Goal: Task Accomplishment & Management: Manage account settings

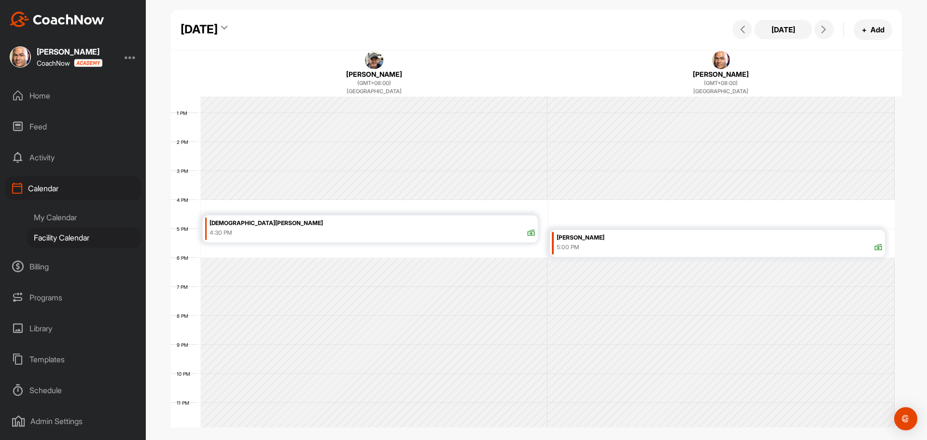
scroll to position [312, 0]
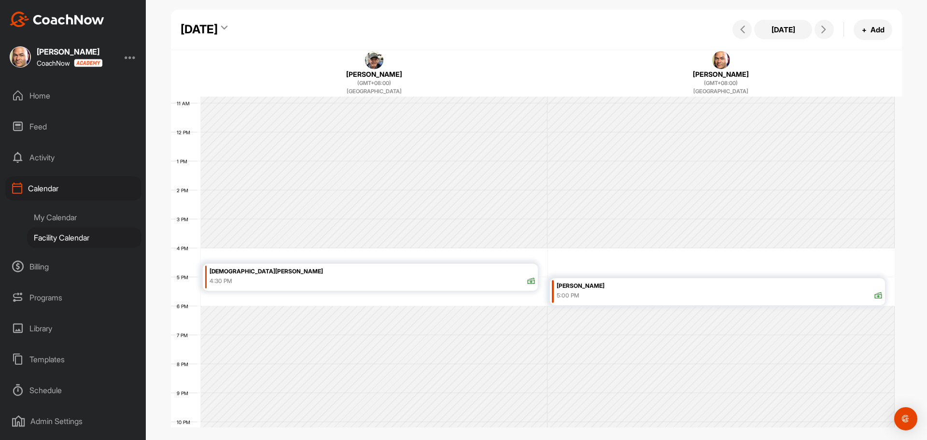
click at [47, 185] on div "Calendar" at bounding box center [73, 188] width 136 height 24
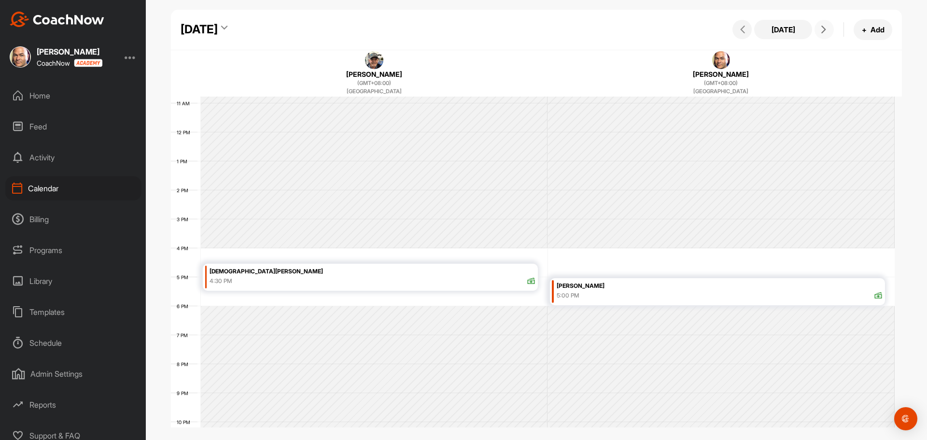
click at [822, 30] on icon at bounding box center [824, 30] width 8 height 8
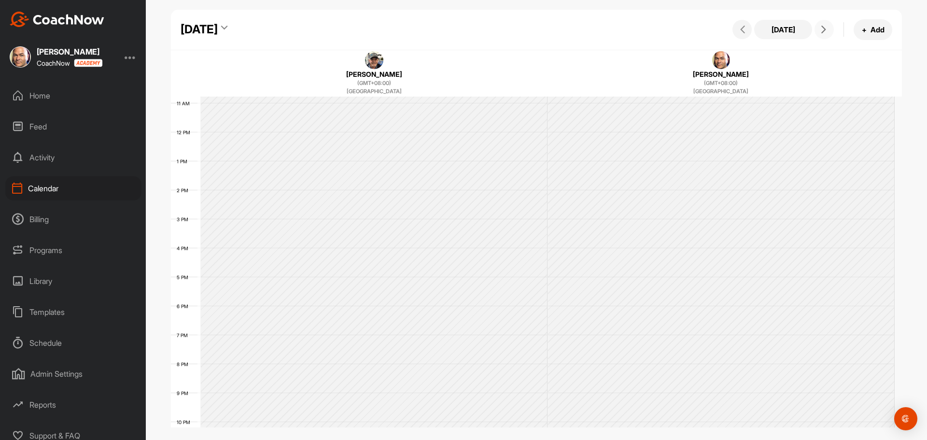
click at [826, 28] on icon at bounding box center [824, 30] width 8 height 8
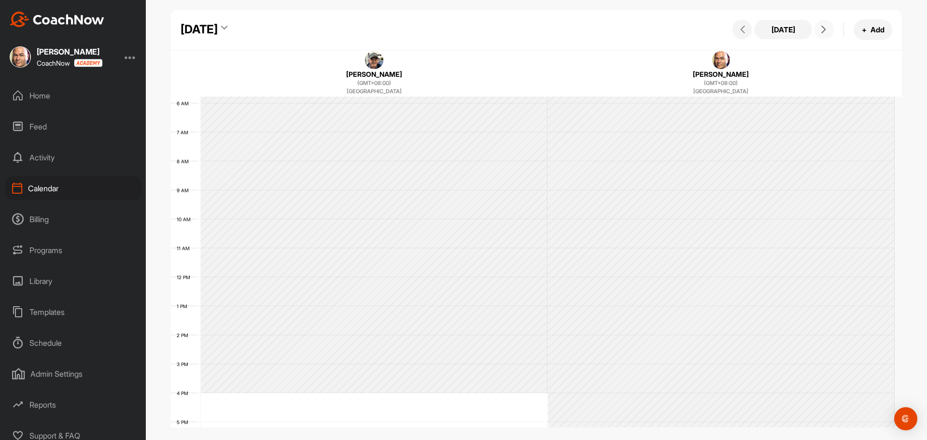
click at [826, 28] on icon at bounding box center [824, 30] width 8 height 8
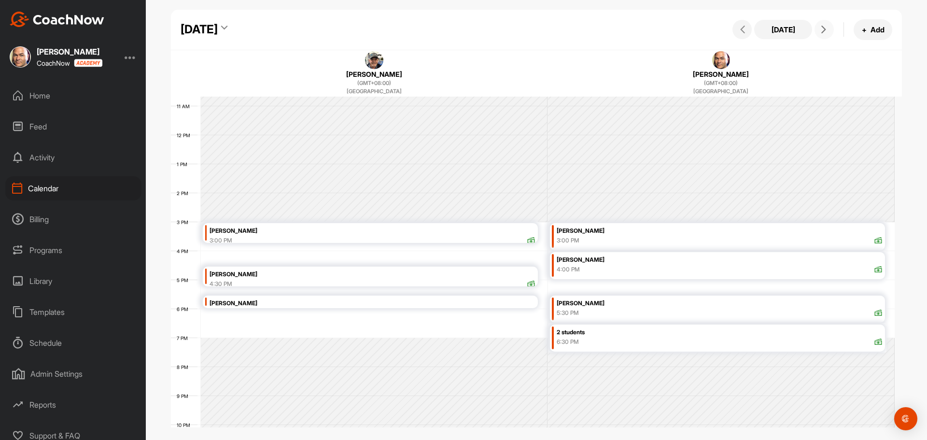
scroll to position [312, 0]
click at [820, 29] on icon at bounding box center [824, 30] width 8 height 8
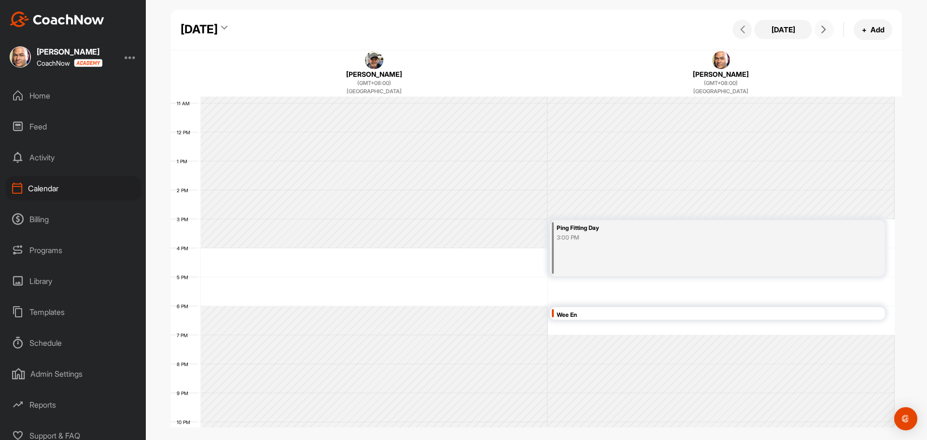
click at [824, 29] on icon at bounding box center [824, 30] width 8 height 8
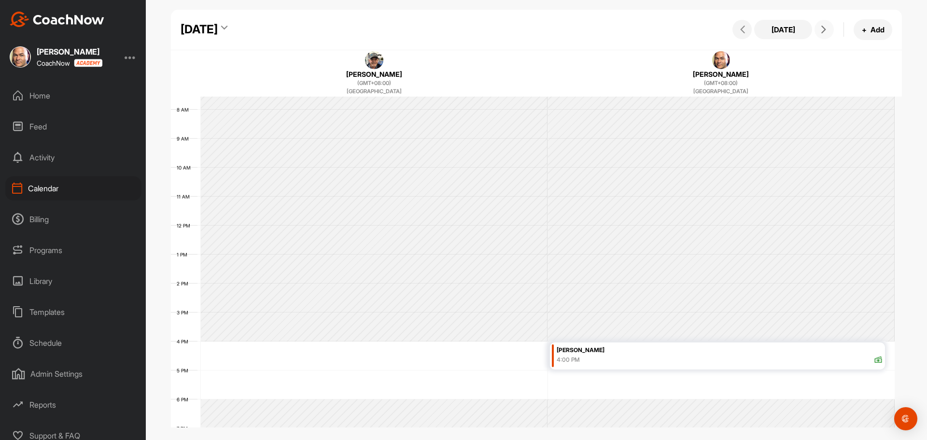
scroll to position [215, 0]
click at [741, 28] on icon at bounding box center [743, 30] width 8 height 8
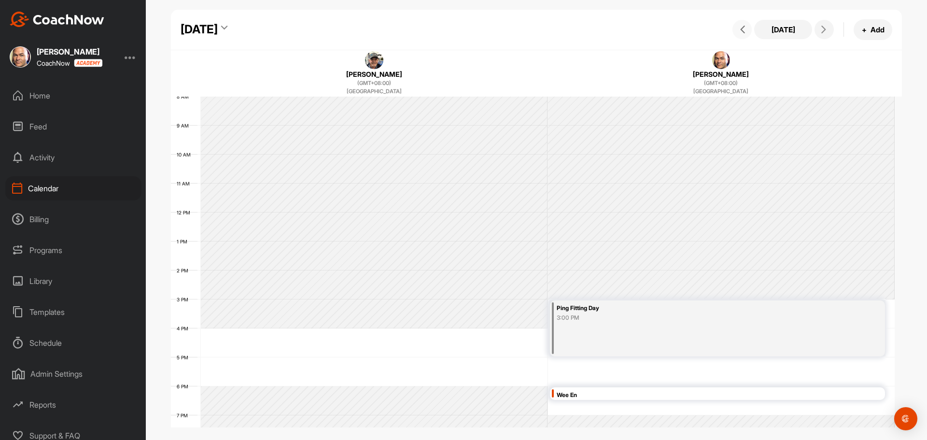
scroll to position [360, 0]
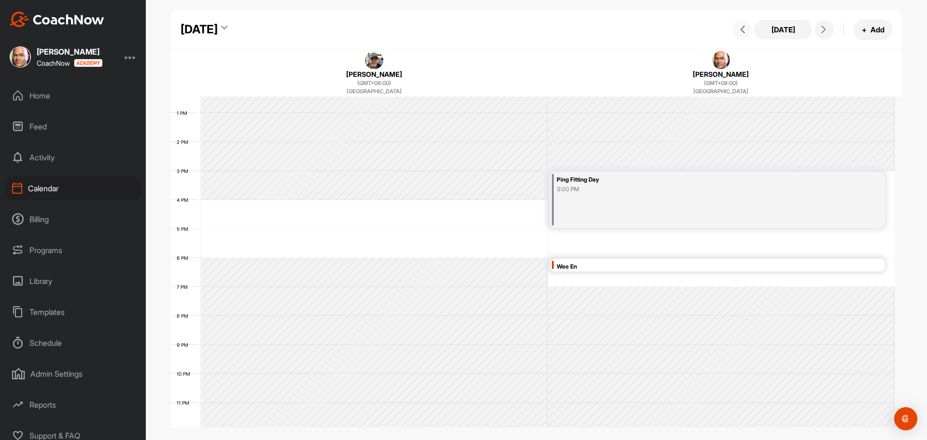
click at [746, 27] on icon at bounding box center [743, 30] width 8 height 8
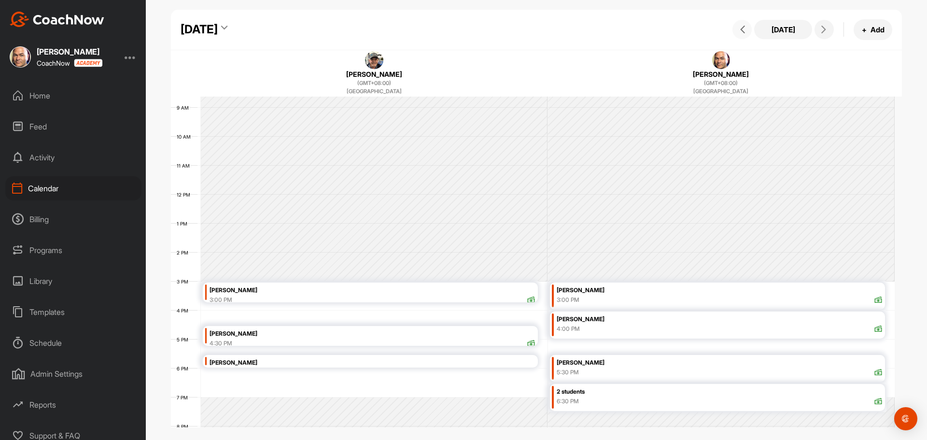
scroll to position [264, 0]
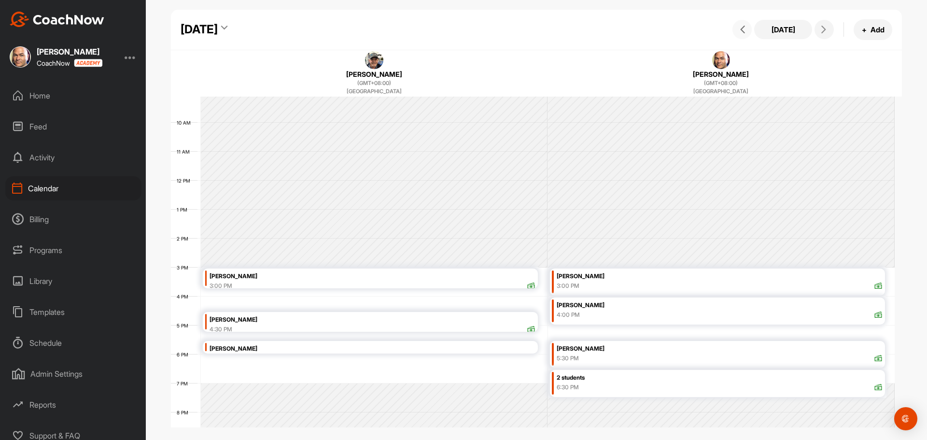
click at [741, 32] on icon at bounding box center [743, 30] width 8 height 8
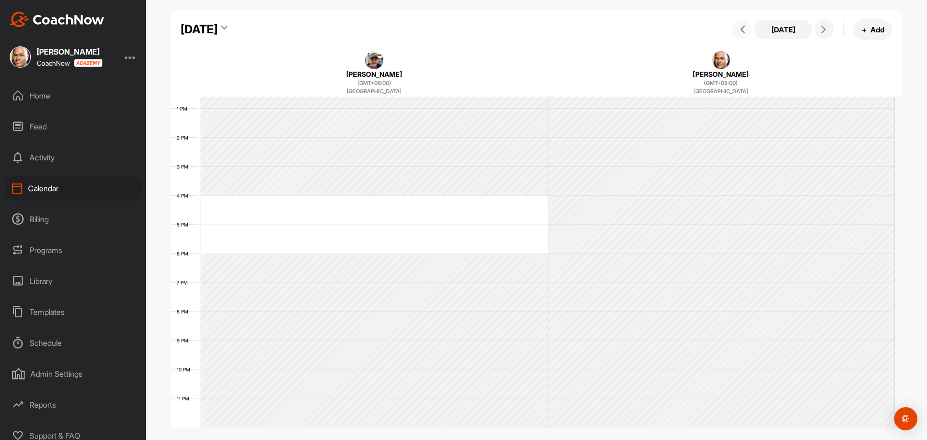
scroll to position [220, 0]
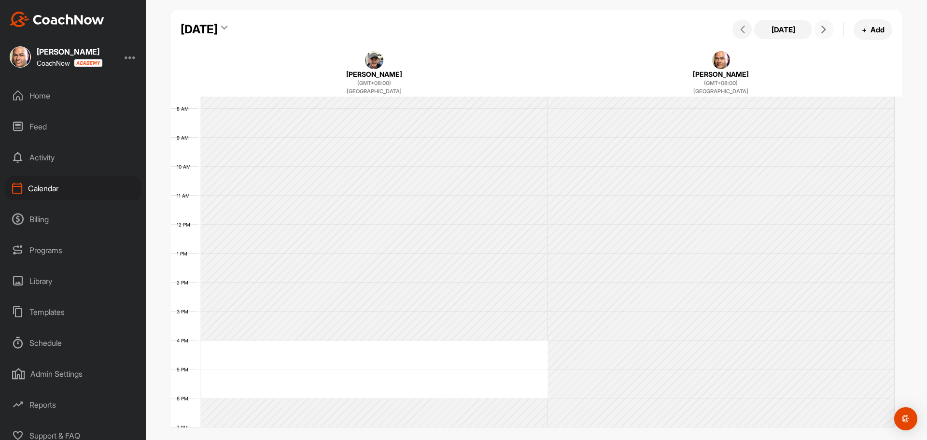
click at [825, 28] on icon at bounding box center [824, 30] width 8 height 8
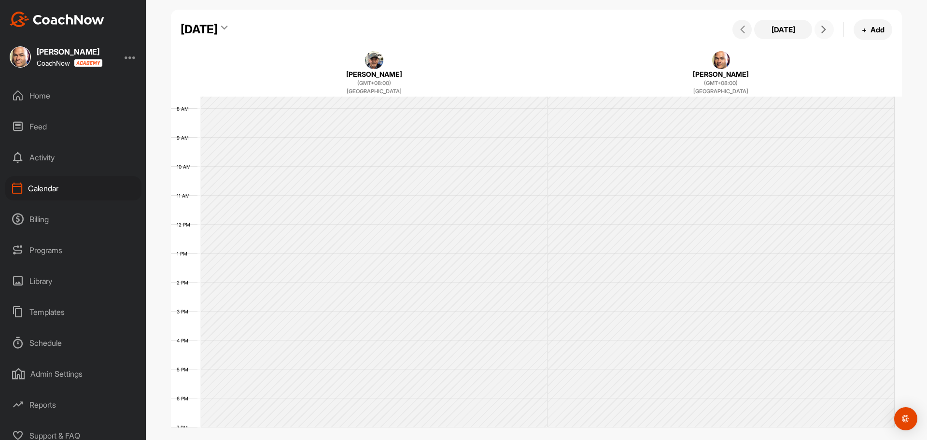
scroll to position [167, 0]
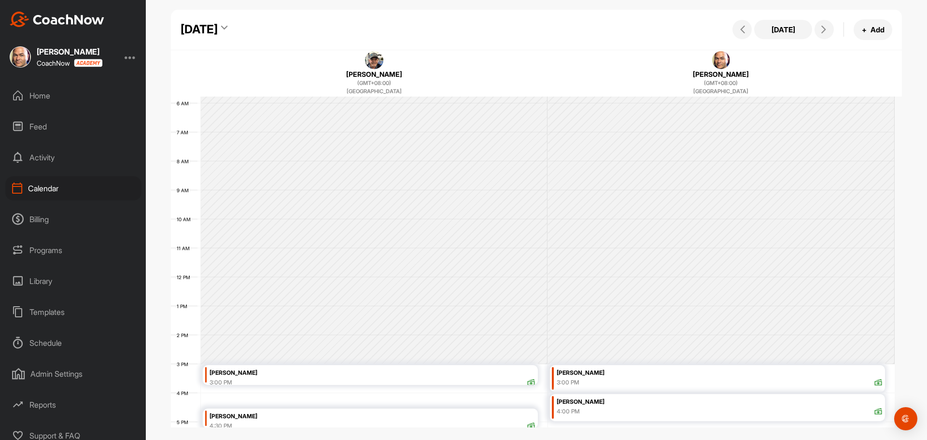
click at [47, 191] on div "Calendar" at bounding box center [73, 188] width 136 height 24
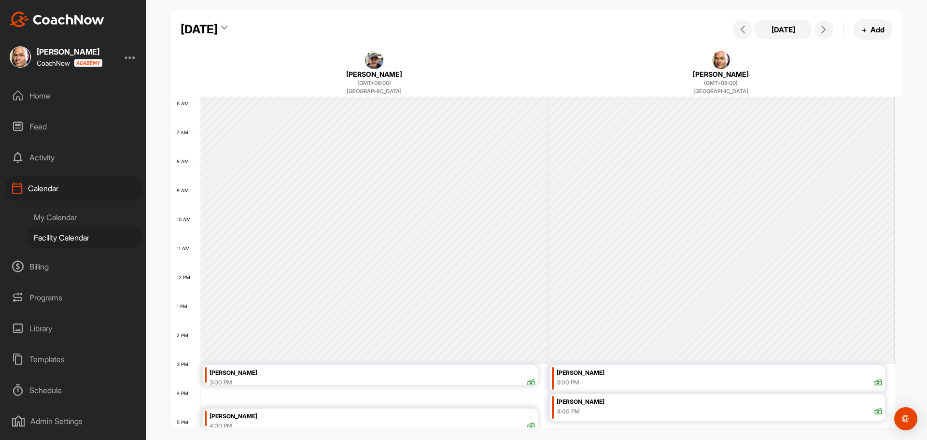
click at [58, 214] on div "My Calendar" at bounding box center [84, 217] width 114 height 20
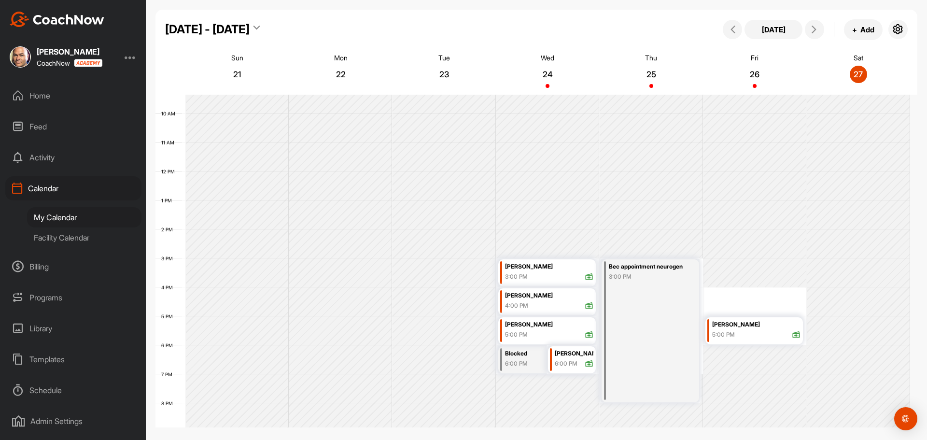
scroll to position [312, 0]
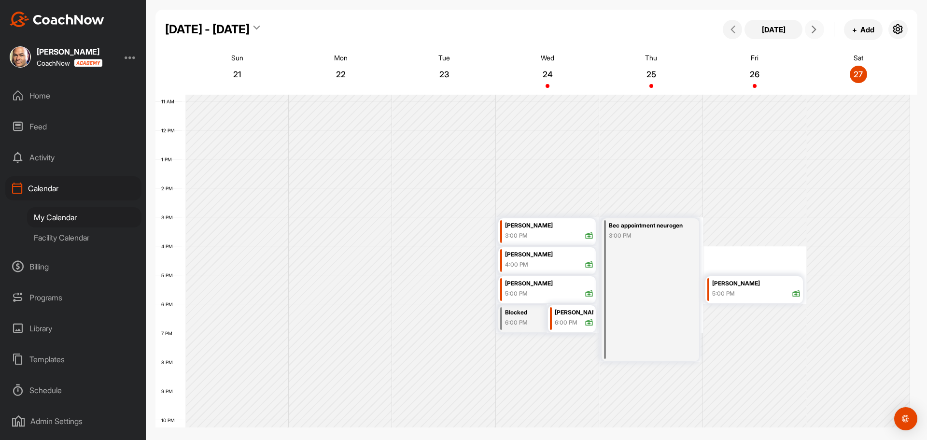
click at [813, 30] on icon at bounding box center [814, 30] width 8 height 8
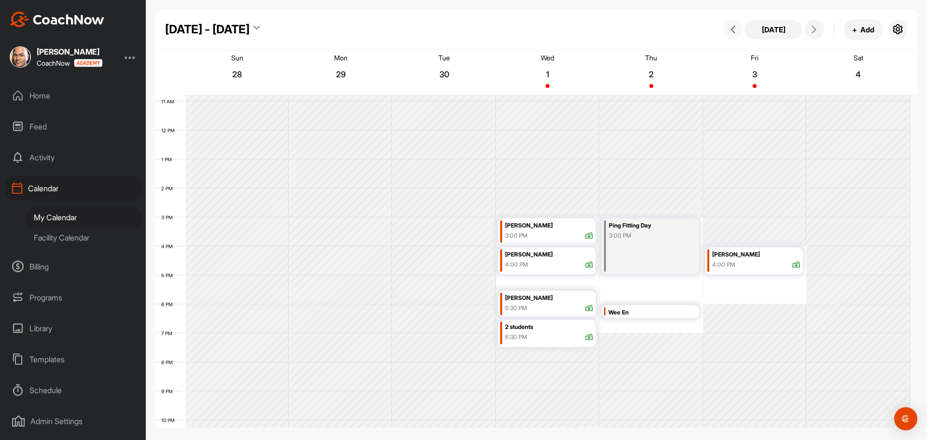
click at [733, 28] on icon at bounding box center [733, 30] width 8 height 8
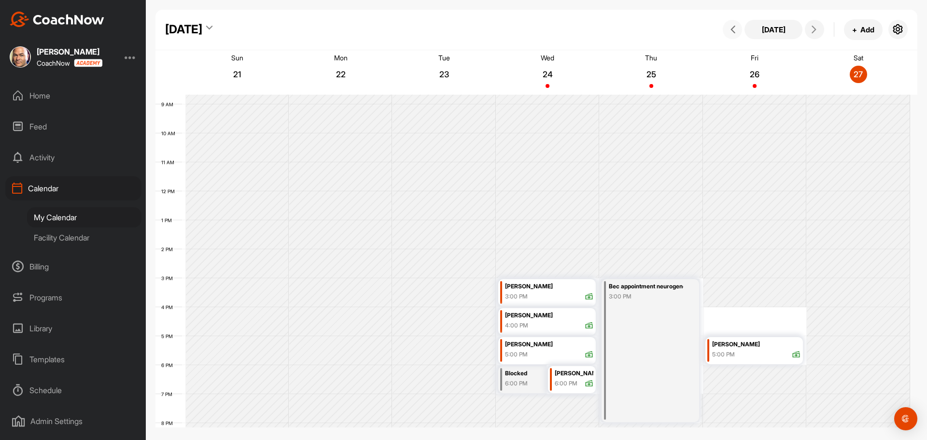
scroll to position [264, 0]
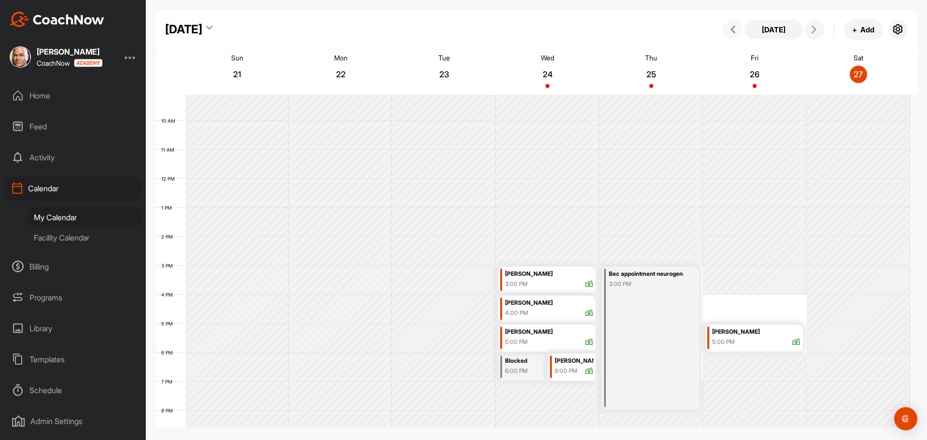
click at [586, 343] on icon at bounding box center [589, 342] width 9 height 9
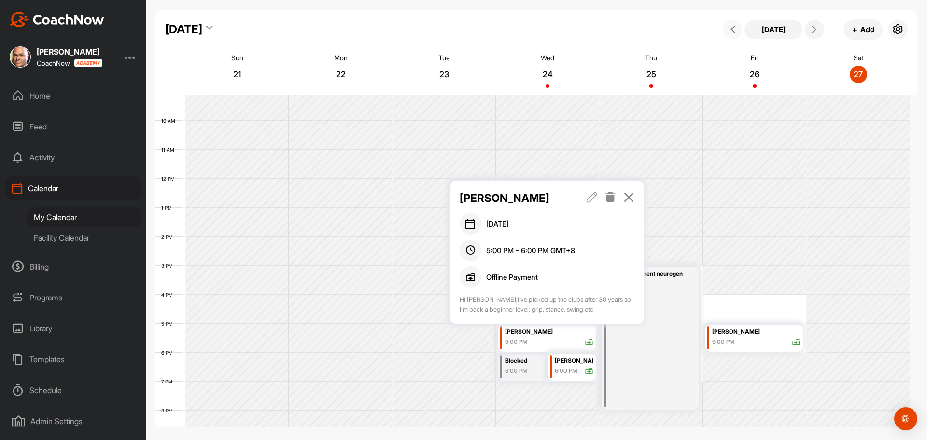
click at [568, 366] on div "[PERSON_NAME]" at bounding box center [574, 360] width 39 height 11
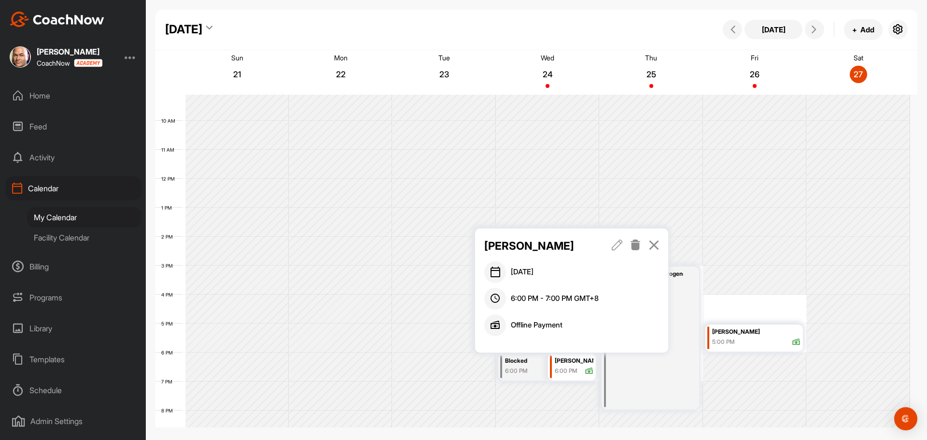
click at [637, 240] on link at bounding box center [635, 246] width 11 height 16
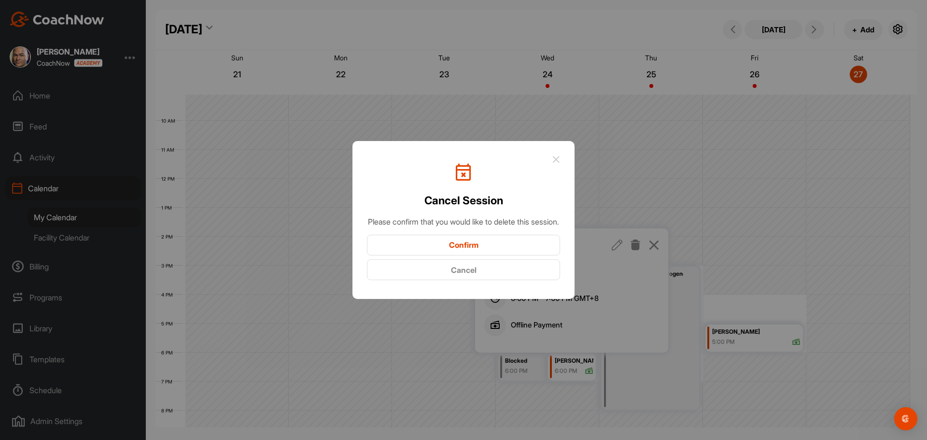
click at [458, 255] on button "Confirm" at bounding box center [463, 245] width 193 height 21
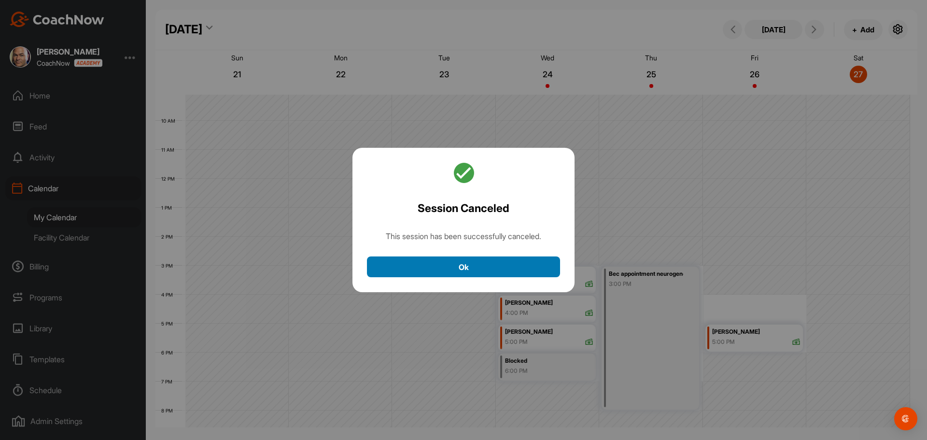
click at [435, 269] on button "Ok" at bounding box center [463, 266] width 193 height 21
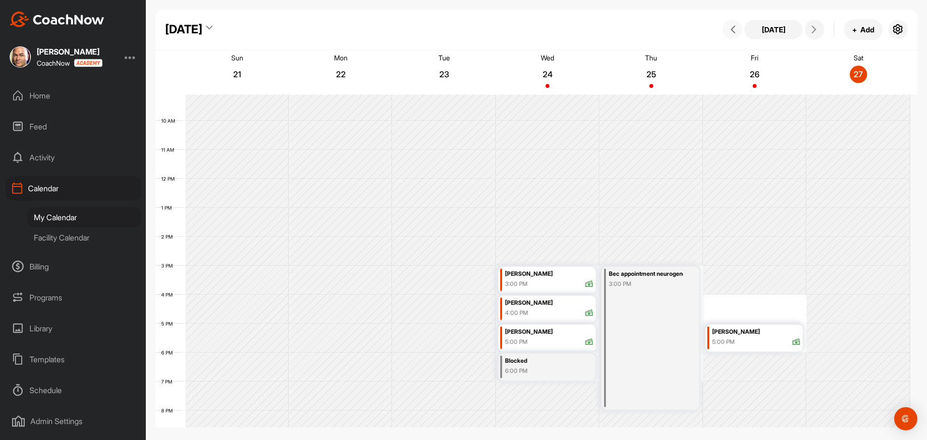
click at [735, 27] on icon at bounding box center [733, 30] width 8 height 8
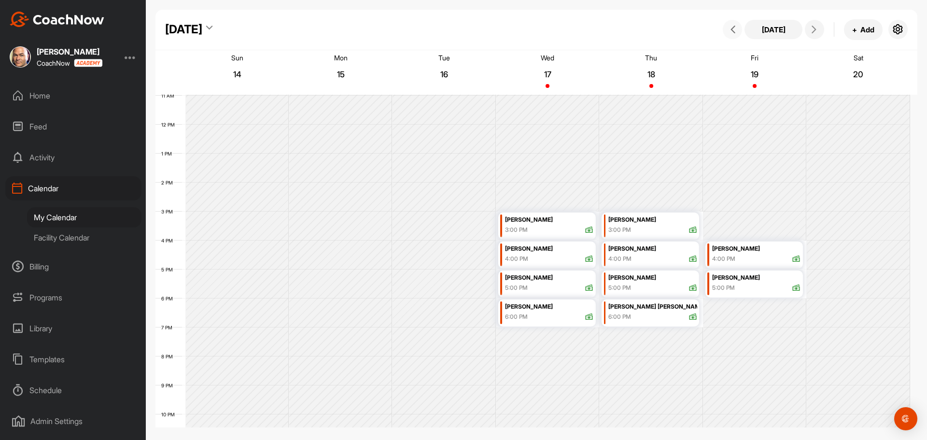
scroll to position [363, 0]
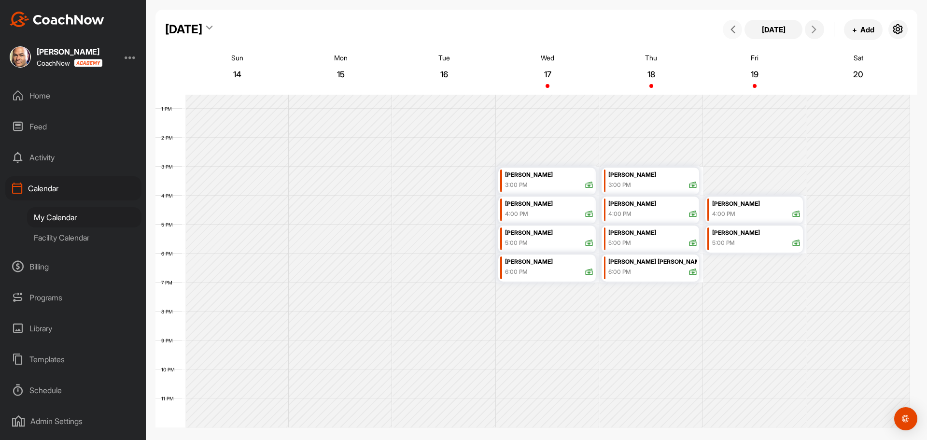
click at [643, 266] on div "[PERSON_NAME] [PERSON_NAME]" at bounding box center [653, 261] width 88 height 11
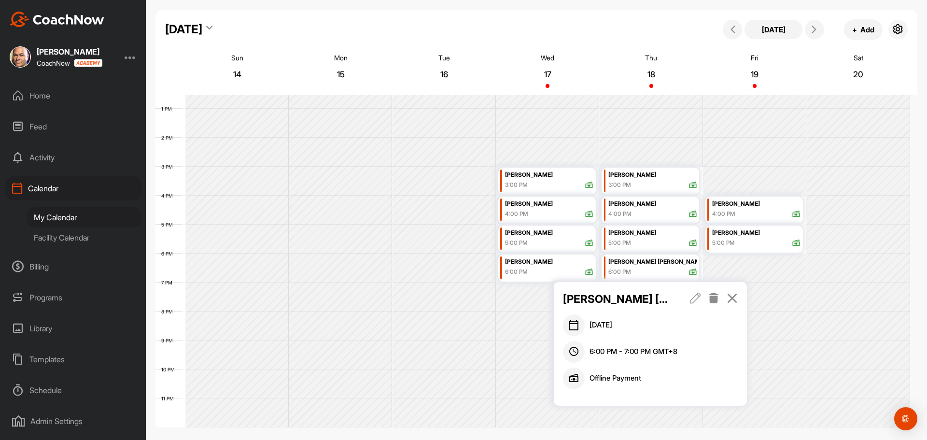
click at [732, 296] on icon at bounding box center [732, 298] width 11 height 11
